Goal: Information Seeking & Learning: Learn about a topic

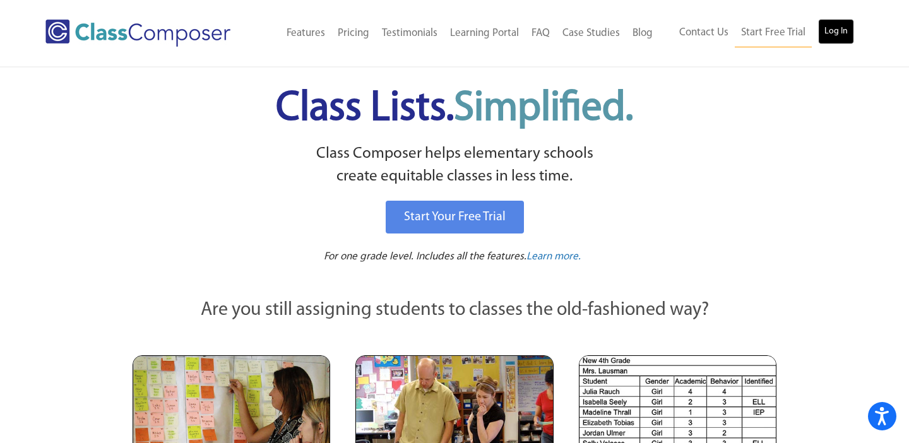
click at [844, 40] on link "Log In" at bounding box center [836, 31] width 36 height 25
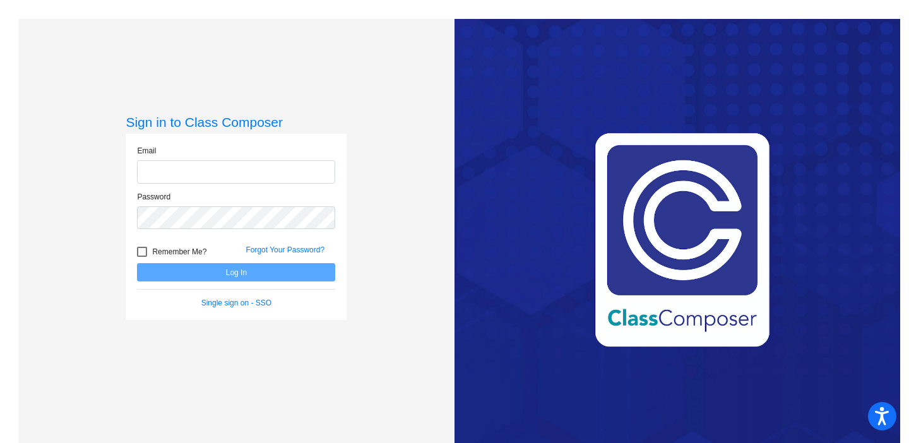
type input "[PERSON_NAME][EMAIL_ADDRESS][PERSON_NAME][DOMAIN_NAME]"
click at [191, 280] on button "Log In" at bounding box center [236, 272] width 198 height 18
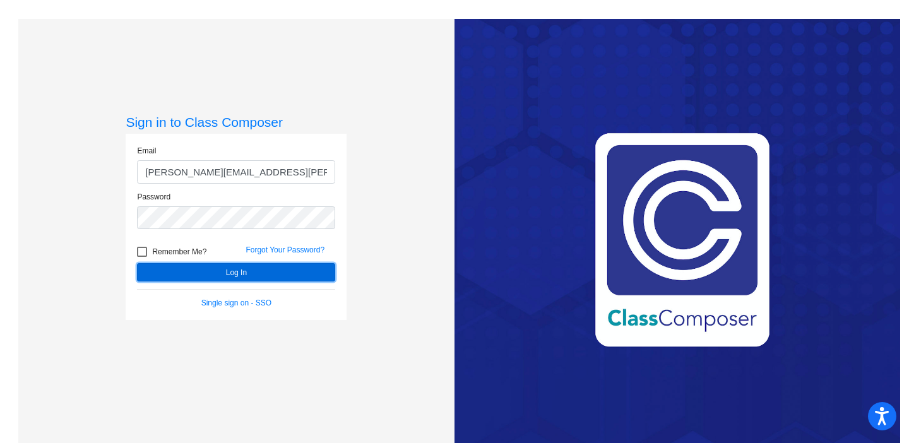
click at [191, 280] on button "Log In" at bounding box center [236, 272] width 198 height 18
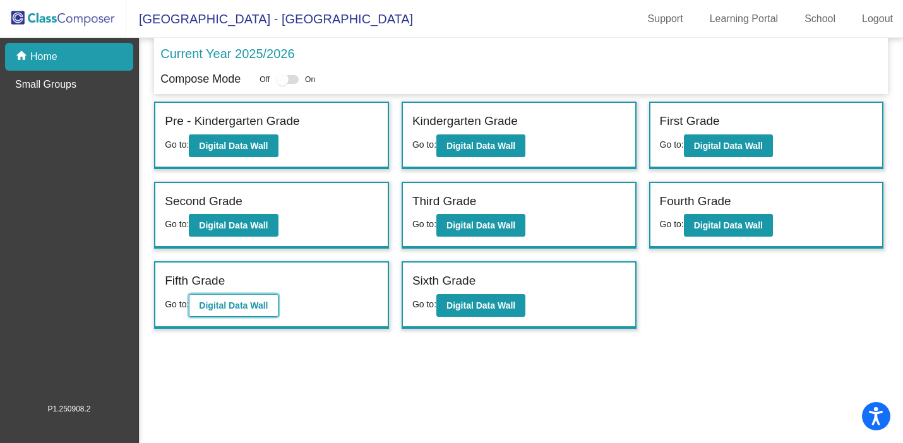
click at [230, 313] on button "Digital Data Wall" at bounding box center [233, 305] width 89 height 23
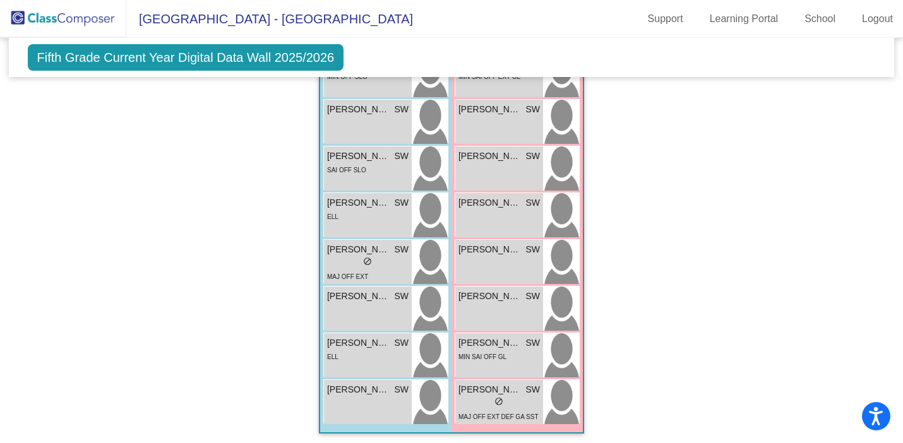
scroll to position [1545, 0]
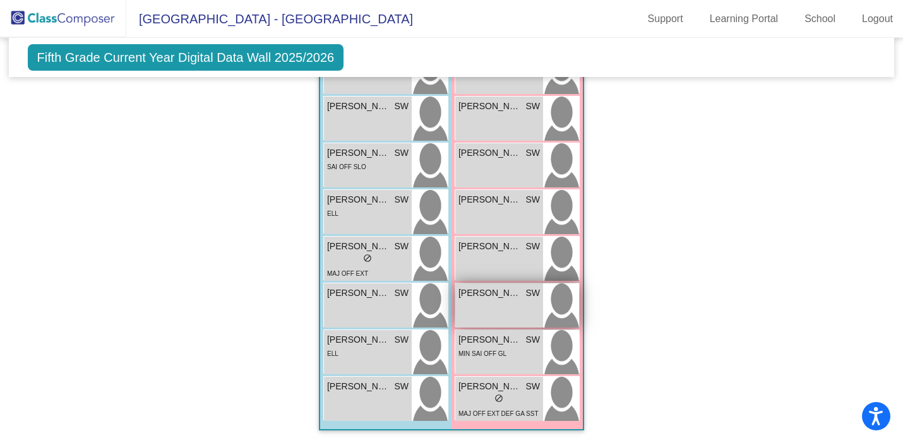
click at [503, 309] on div "Mia Eduardo SW lock do_not_disturb_alt" at bounding box center [499, 305] width 88 height 44
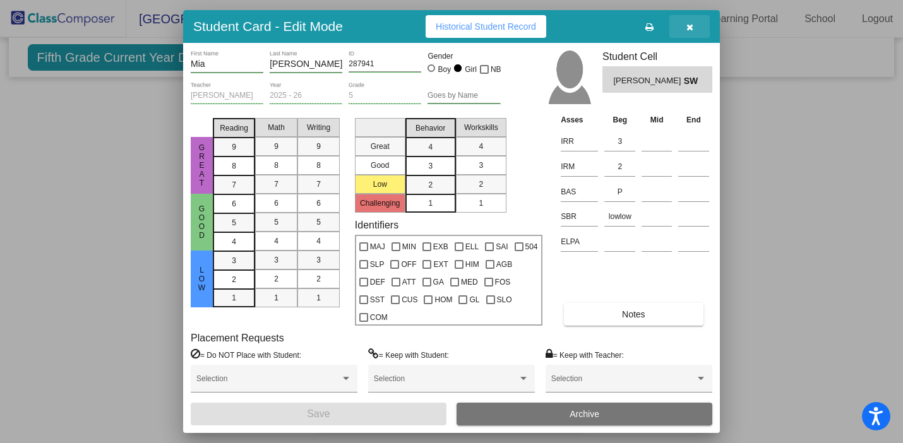
click at [689, 28] on icon "button" at bounding box center [689, 27] width 7 height 9
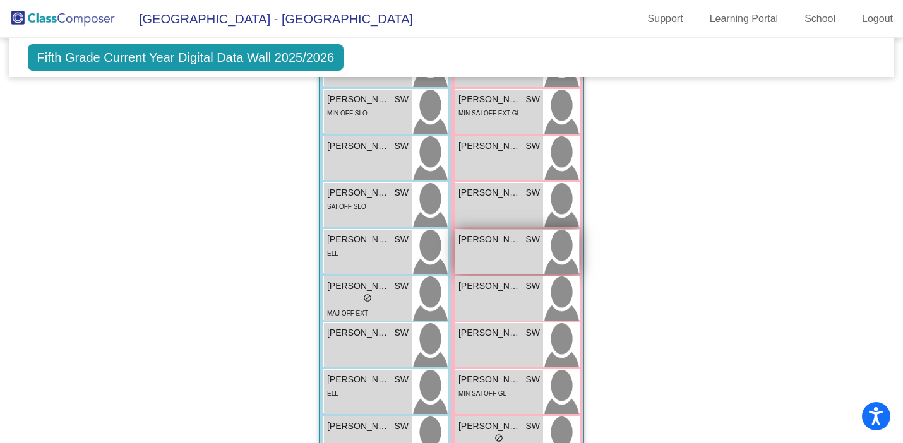
scroll to position [1538, 0]
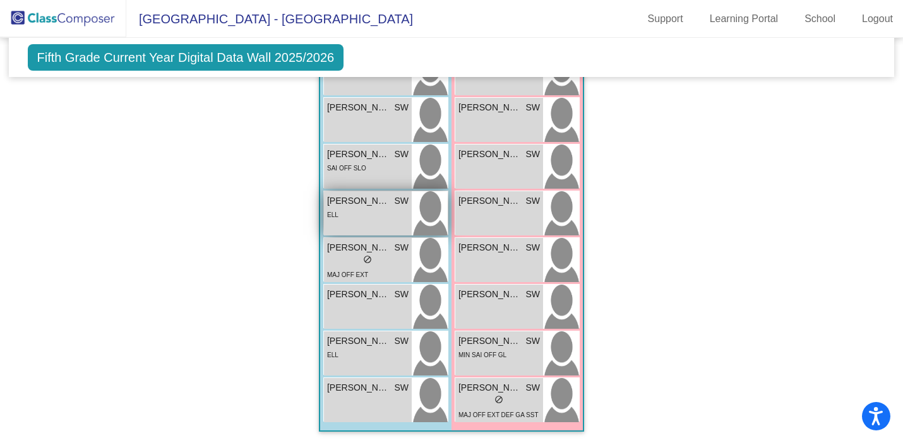
click at [364, 228] on div "Oscar Gonzalez Campuzano SW lock do_not_disturb_alt ELL" at bounding box center [368, 213] width 88 height 44
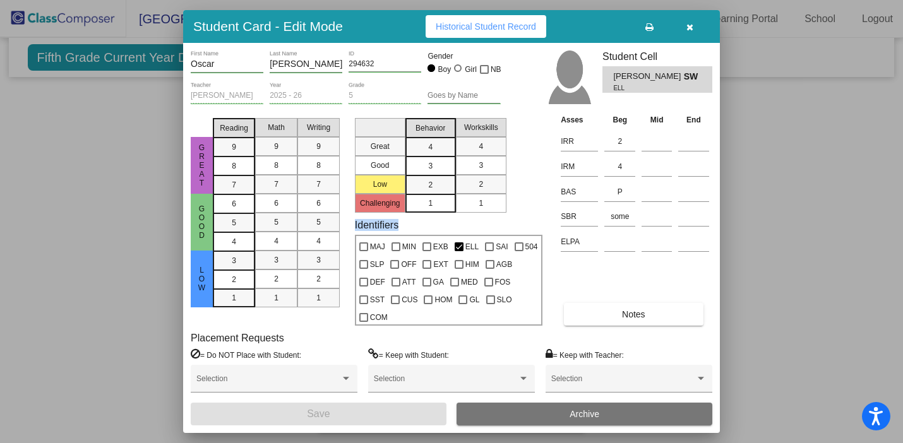
click at [689, 27] on icon "button" at bounding box center [689, 27] width 7 height 9
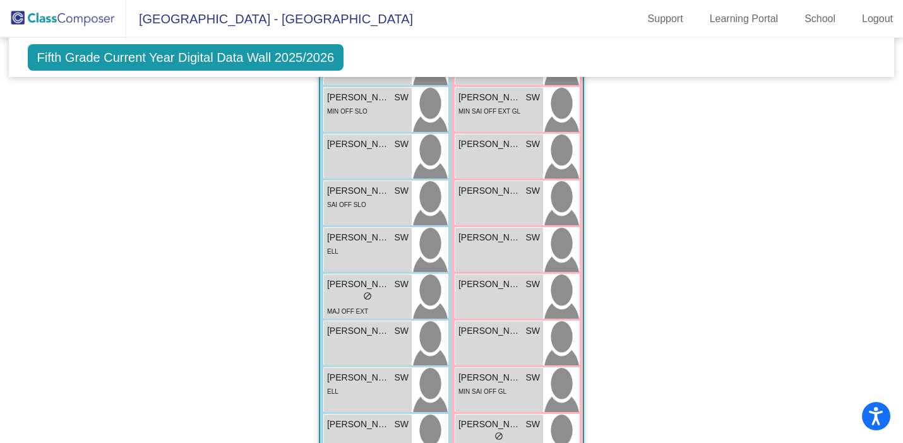
scroll to position [1503, 0]
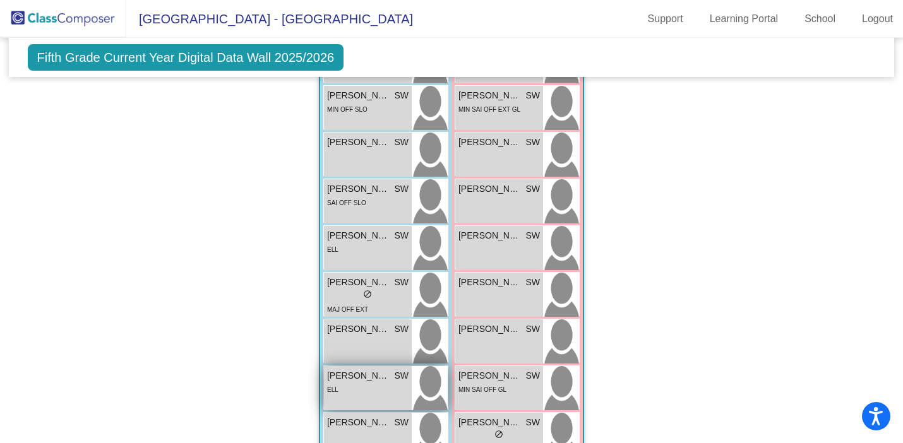
click at [373, 389] on div "ELL" at bounding box center [367, 388] width 81 height 13
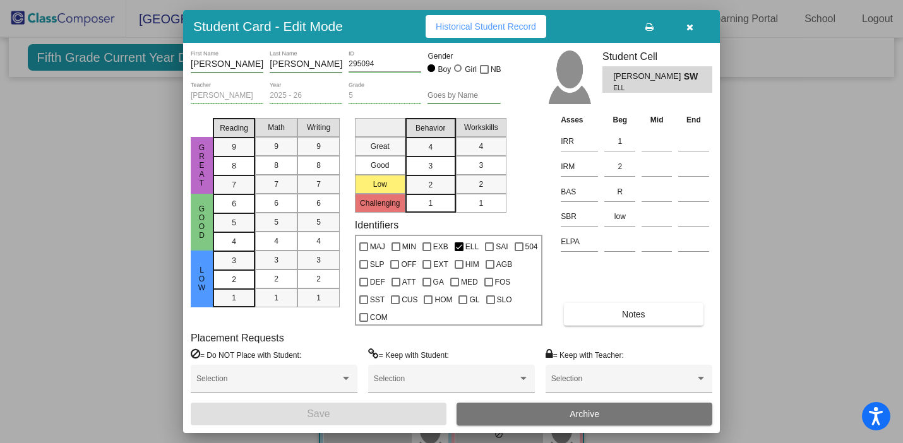
click at [687, 33] on button "button" at bounding box center [689, 26] width 40 height 23
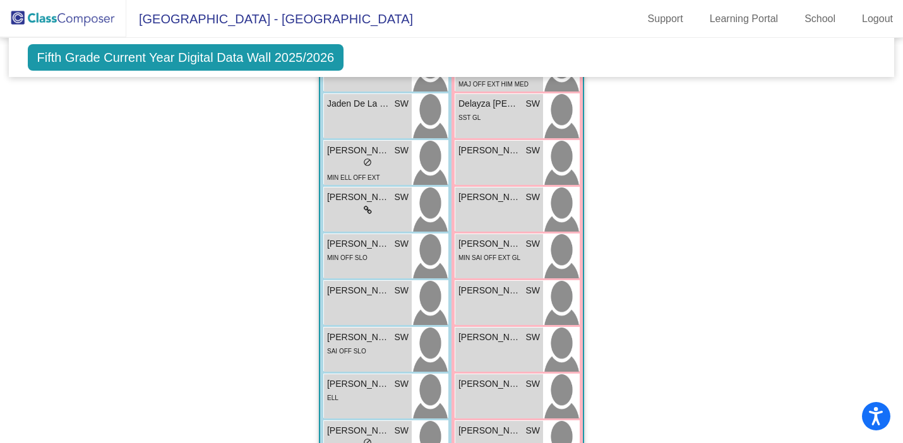
scroll to position [1353, 0]
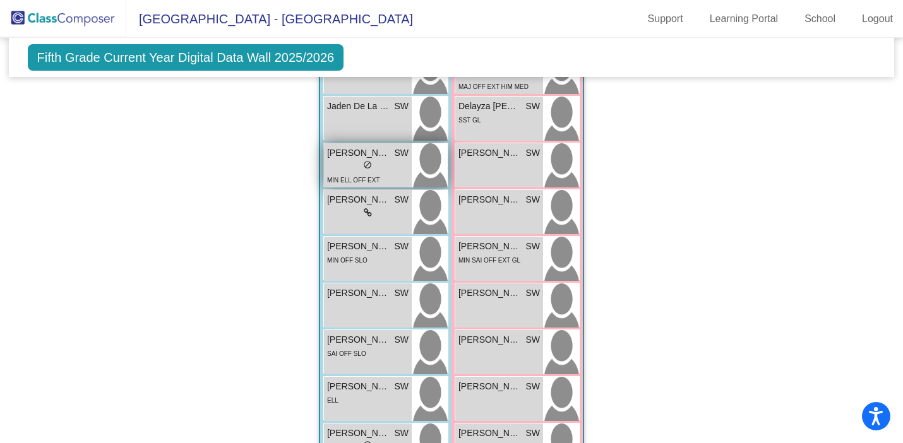
click at [345, 167] on div "lock do_not_disturb_alt" at bounding box center [367, 166] width 81 height 13
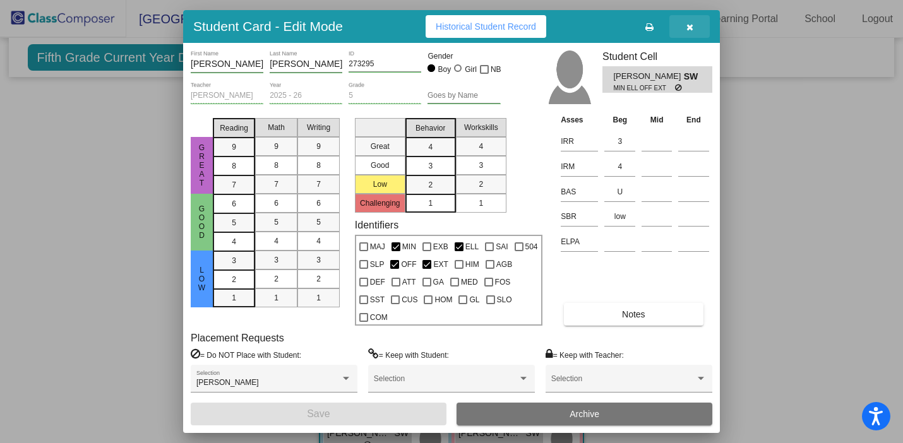
click at [692, 35] on button "button" at bounding box center [689, 26] width 40 height 23
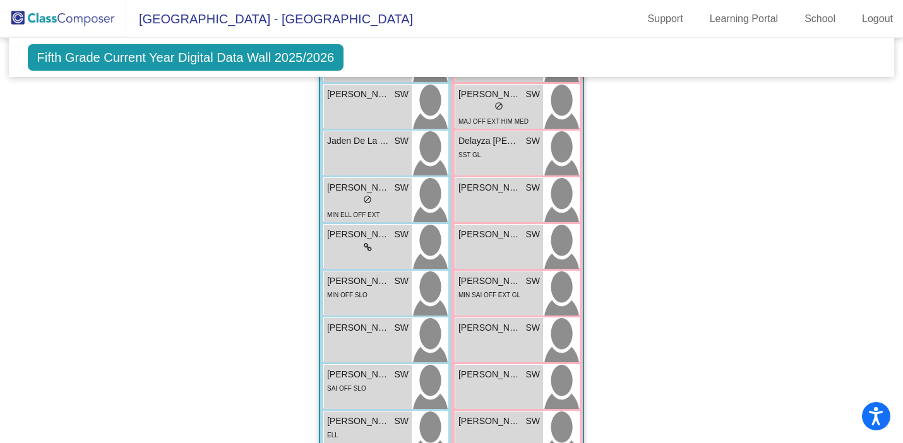
scroll to position [1301, 0]
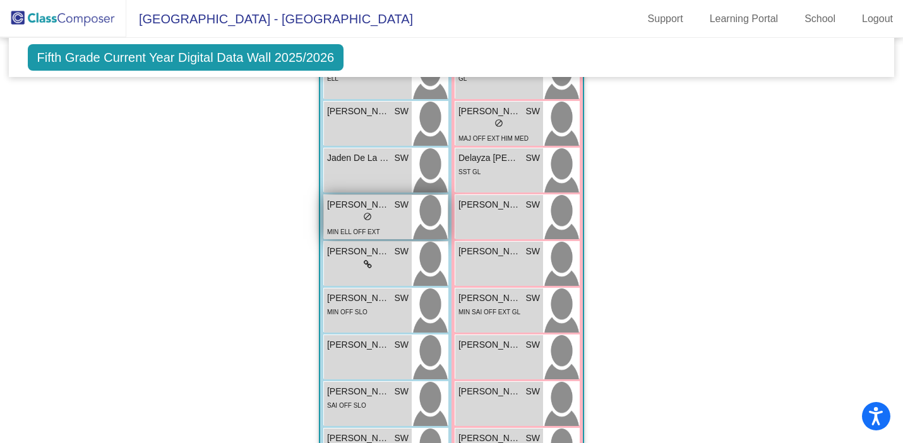
click at [347, 225] on div "MIN ELL OFF EXT" at bounding box center [353, 231] width 53 height 13
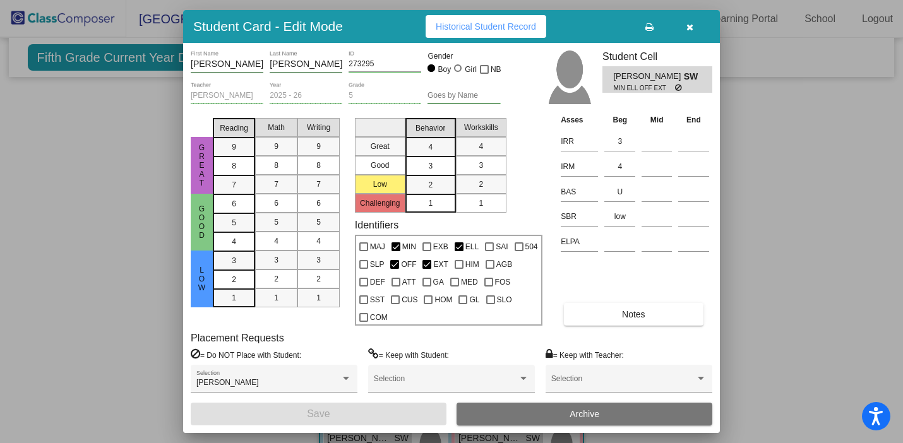
click at [687, 30] on icon "button" at bounding box center [689, 27] width 7 height 9
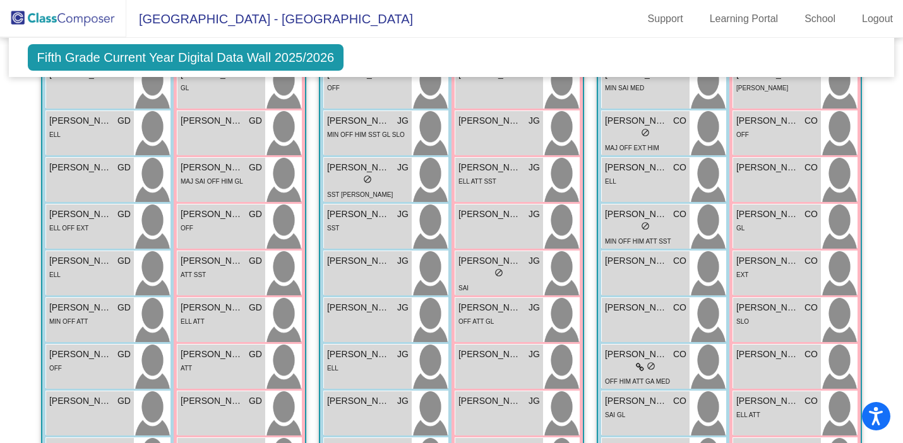
scroll to position [390, 0]
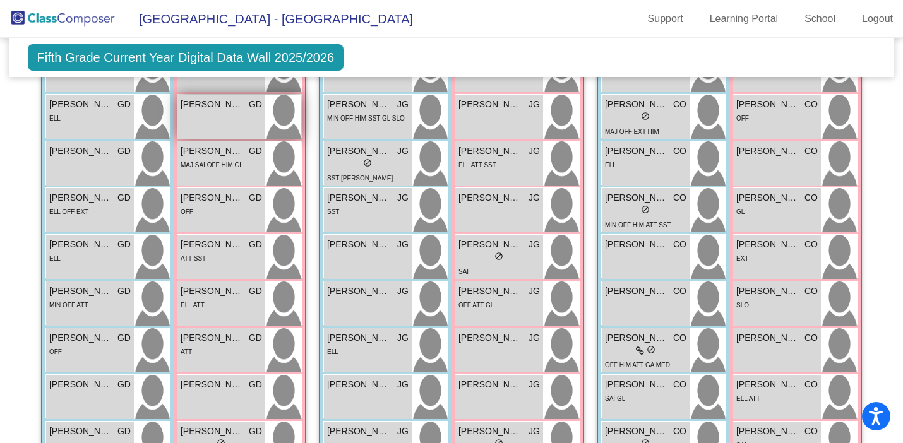
click at [221, 124] on div "Aleah Flores GD lock do_not_disturb_alt" at bounding box center [221, 117] width 88 height 44
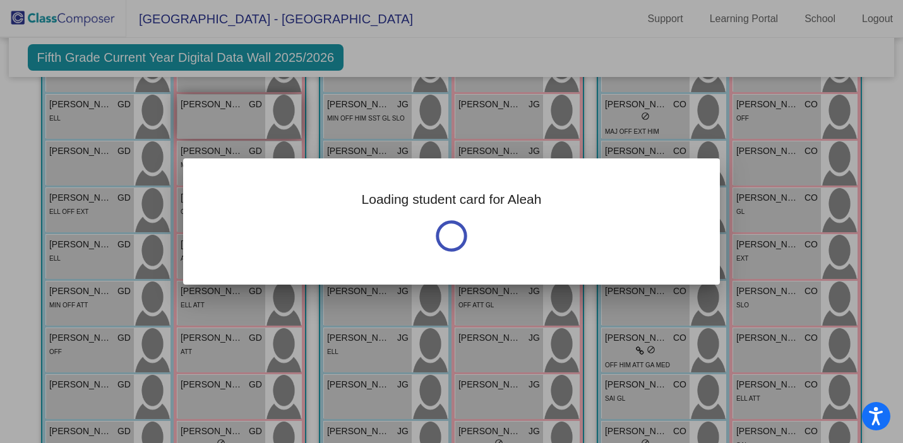
click at [221, 124] on div at bounding box center [451, 221] width 903 height 443
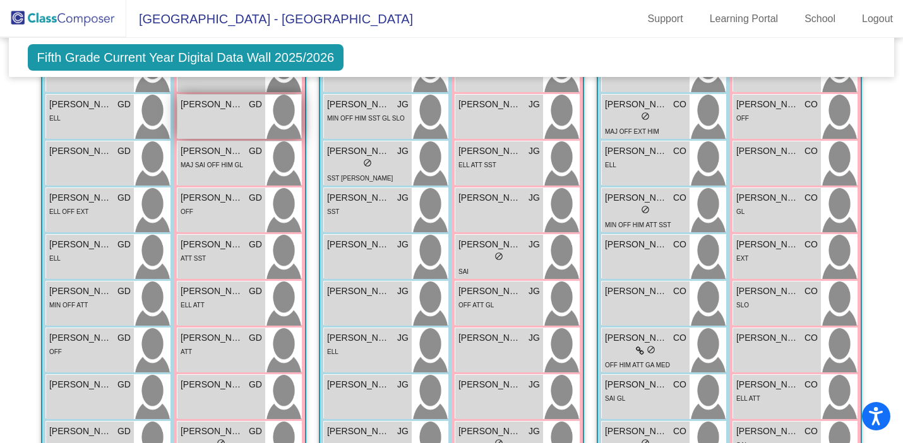
click at [221, 124] on div "Aleah Flores GD lock do_not_disturb_alt" at bounding box center [221, 117] width 88 height 44
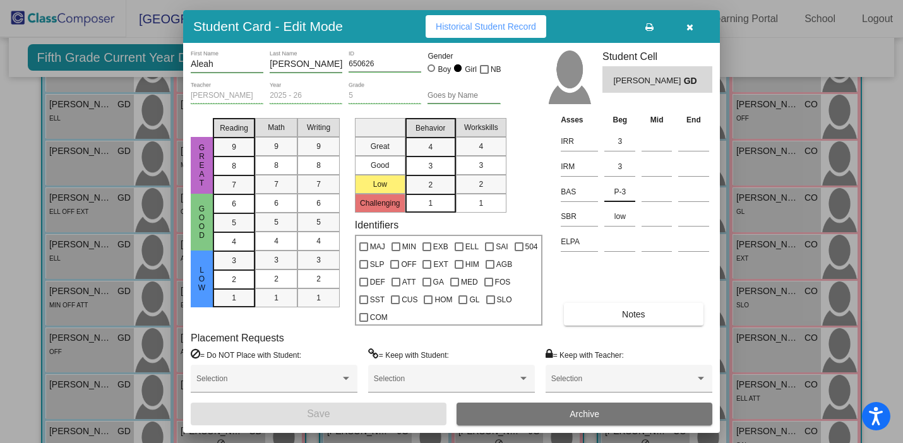
scroll to position [0, 0]
click at [486, 32] on button "Historical Student Record" at bounding box center [485, 26] width 121 height 23
